Goal: Obtain resource: Download file/media

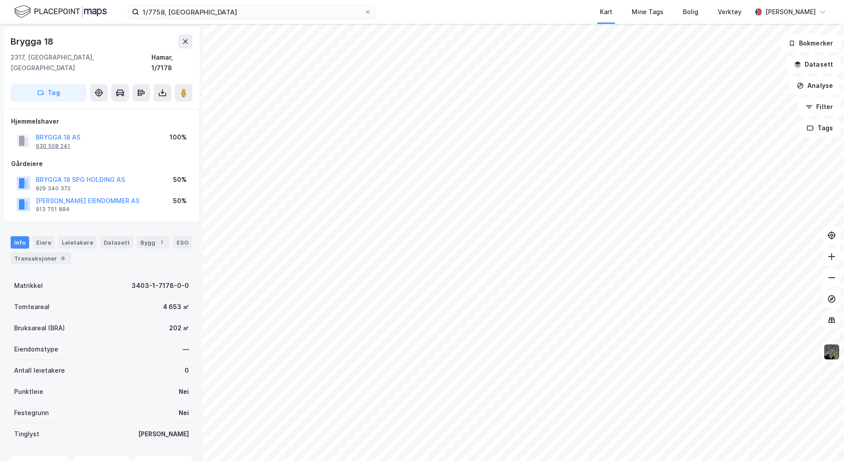
click at [60, 143] on div "930 508 241" at bounding box center [53, 146] width 34 height 7
click at [47, 143] on div "930 508 241" at bounding box center [53, 146] width 34 height 7
click at [156, 85] on button at bounding box center [163, 93] width 18 height 18
click at [139, 107] on div "Last ned grunnbok" at bounding box center [118, 110] width 51 height 7
